Goal: Task Accomplishment & Management: Manage account settings

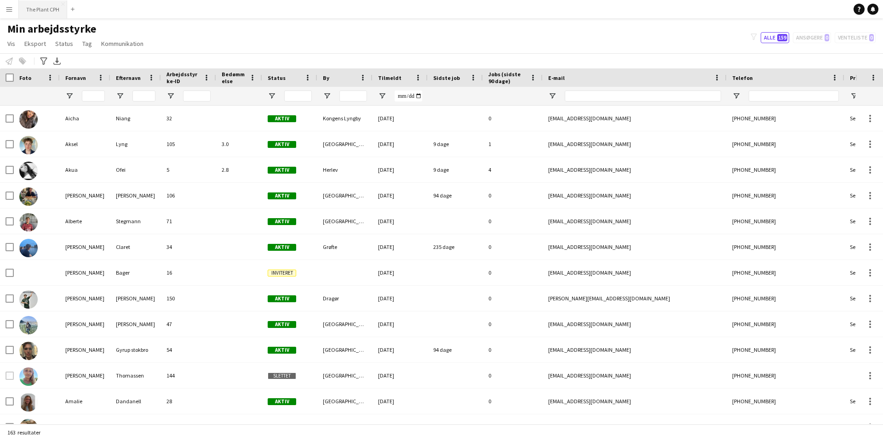
click at [46, 6] on button "The Plant CPH Luk" at bounding box center [43, 9] width 48 height 18
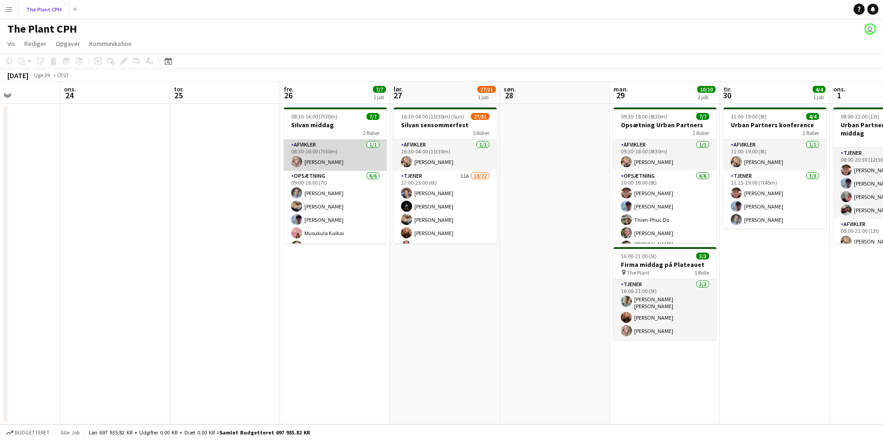
scroll to position [0, 263]
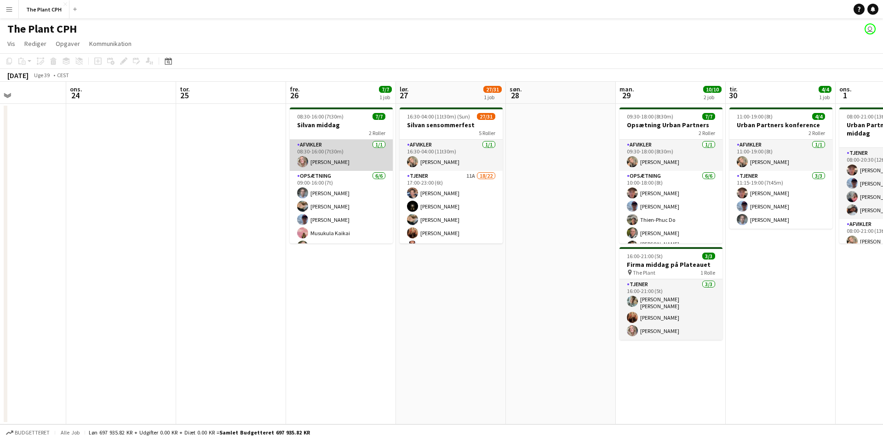
click at [334, 158] on app-card-role "Afvikler [DATE] 08:30-16:00 (7t30m) [PERSON_NAME]" at bounding box center [341, 155] width 103 height 31
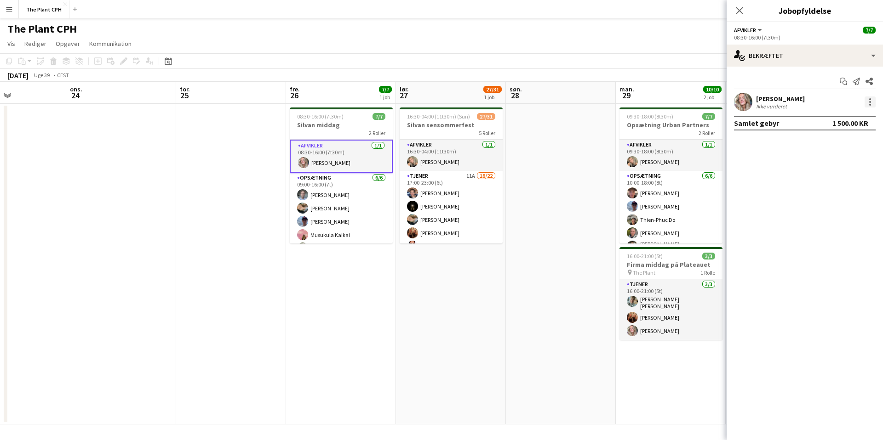
click at [869, 102] on div at bounding box center [870, 102] width 2 height 2
drag, startPoint x: 755, startPoint y: 171, endPoint x: 746, endPoint y: 104, distance: 67.7
click at [754, 170] on div at bounding box center [441, 220] width 883 height 440
click at [757, 30] on button "Afvikler" at bounding box center [748, 30] width 29 height 7
click at [826, 37] on div "08:30-16:00 (7t30m)" at bounding box center [805, 37] width 142 height 7
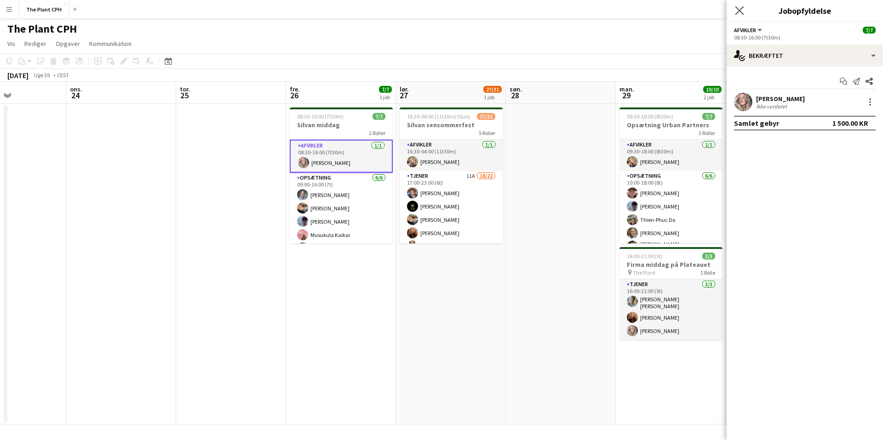
click at [742, 5] on app-icon "Luk pop-in" at bounding box center [739, 10] width 13 height 13
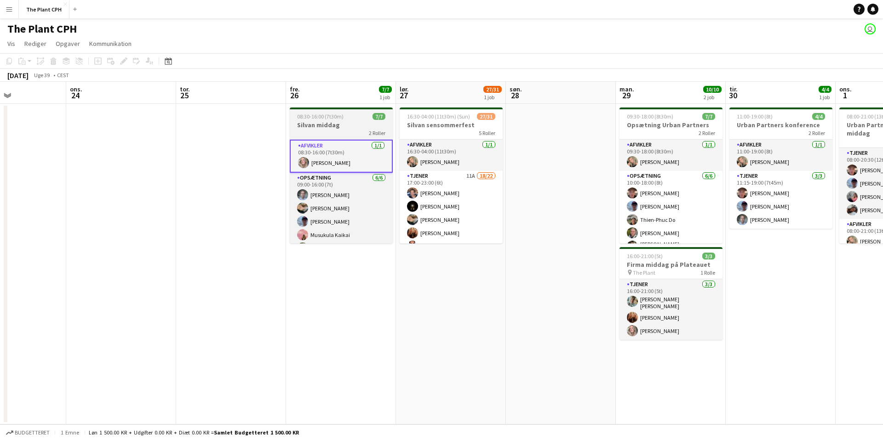
click at [302, 109] on div at bounding box center [341, 109] width 103 height 2
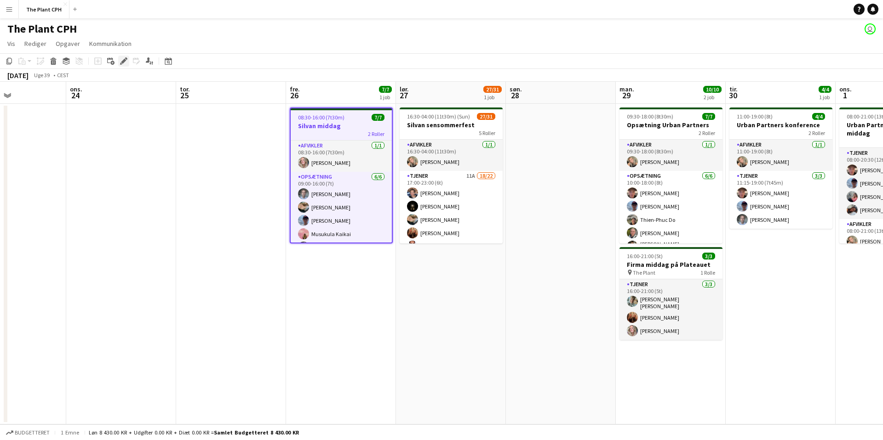
click at [123, 60] on icon "Rediger" at bounding box center [123, 60] width 7 height 7
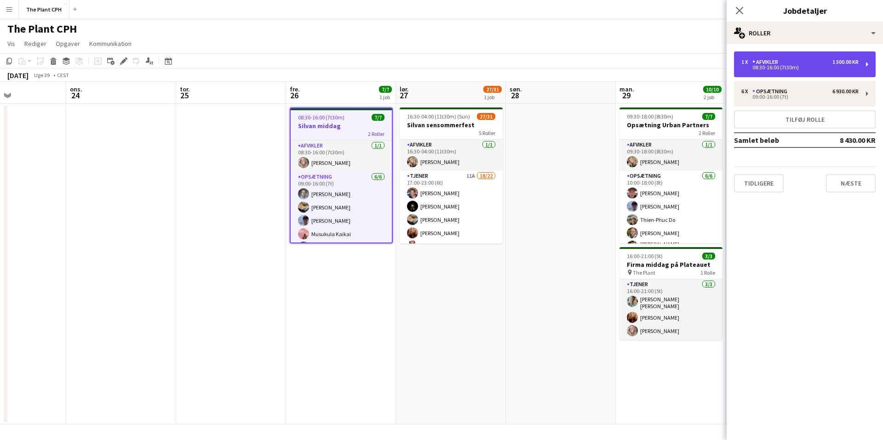
click at [790, 67] on div "08:30-16:00 (7t30m)" at bounding box center [799, 67] width 117 height 5
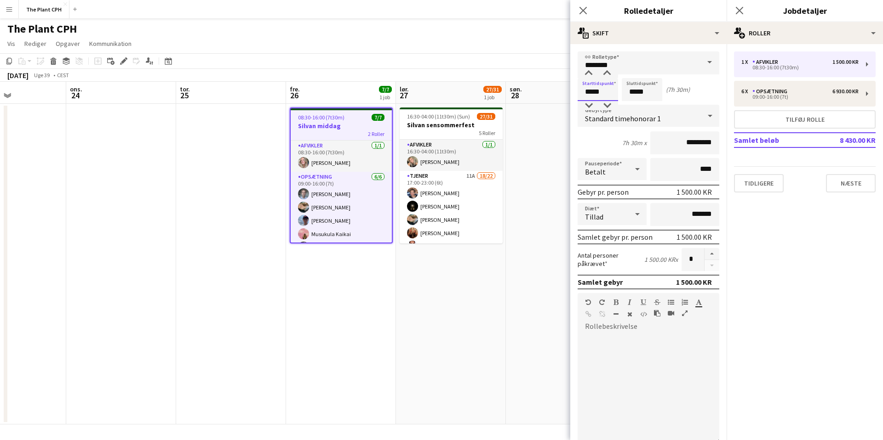
click at [589, 96] on input "*****" at bounding box center [597, 89] width 40 height 23
click at [588, 75] on div at bounding box center [588, 73] width 18 height 9
click at [609, 92] on input "*****" at bounding box center [597, 89] width 40 height 23
type input "*****"
click at [695, 93] on div "Starttidspunkt ***** Sluttidspunkt ***** (7h)" at bounding box center [648, 89] width 142 height 23
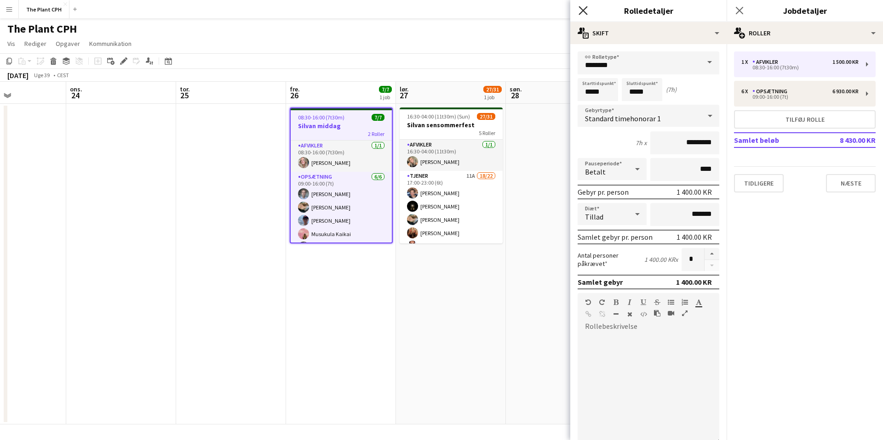
click at [582, 10] on icon at bounding box center [582, 10] width 9 height 9
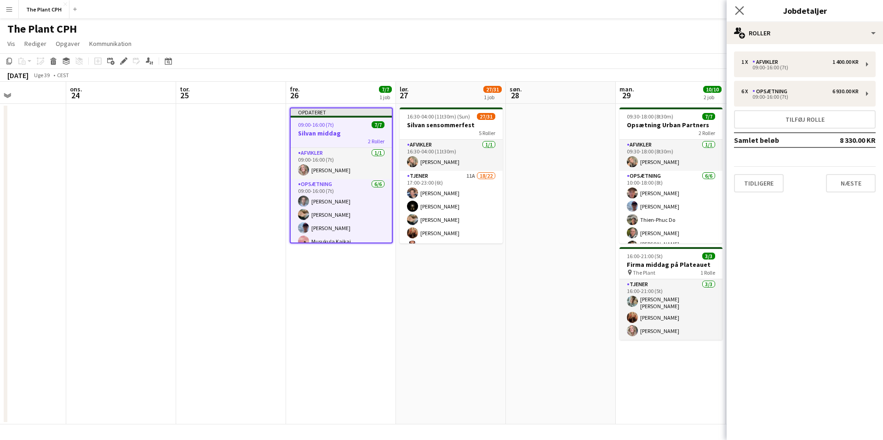
click at [744, 9] on app-icon "Luk pop-in" at bounding box center [739, 10] width 13 height 13
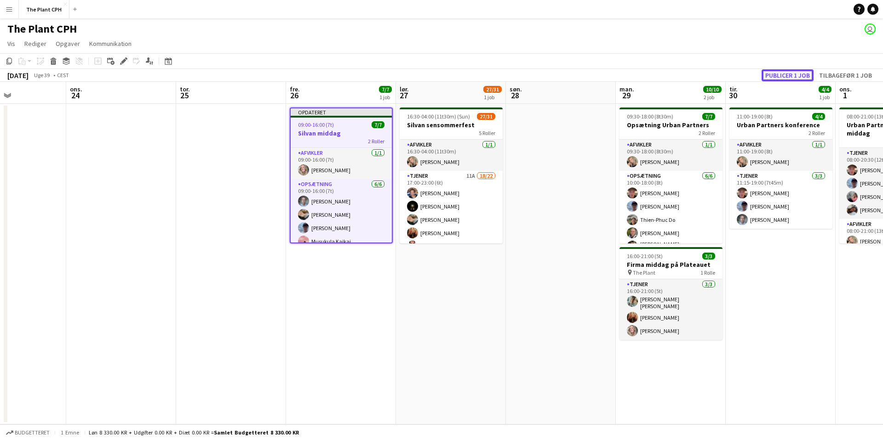
click at [798, 75] on button "Publicer 1 job" at bounding box center [787, 75] width 52 height 12
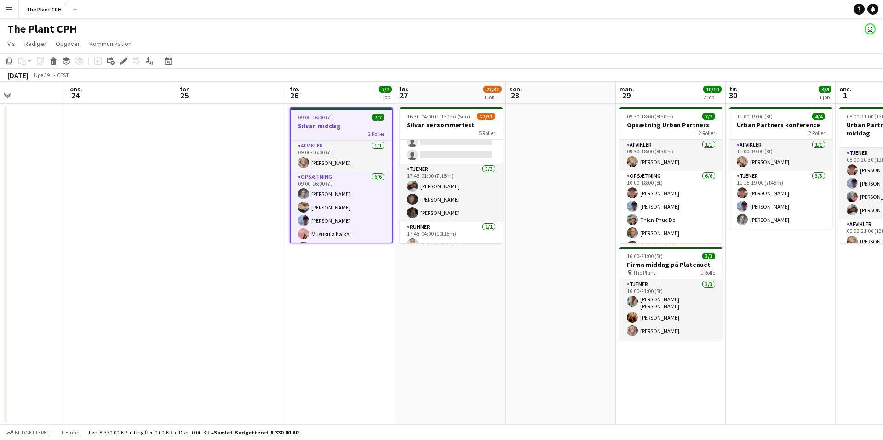
scroll to position [355, 0]
